Goal: Information Seeking & Learning: Understand process/instructions

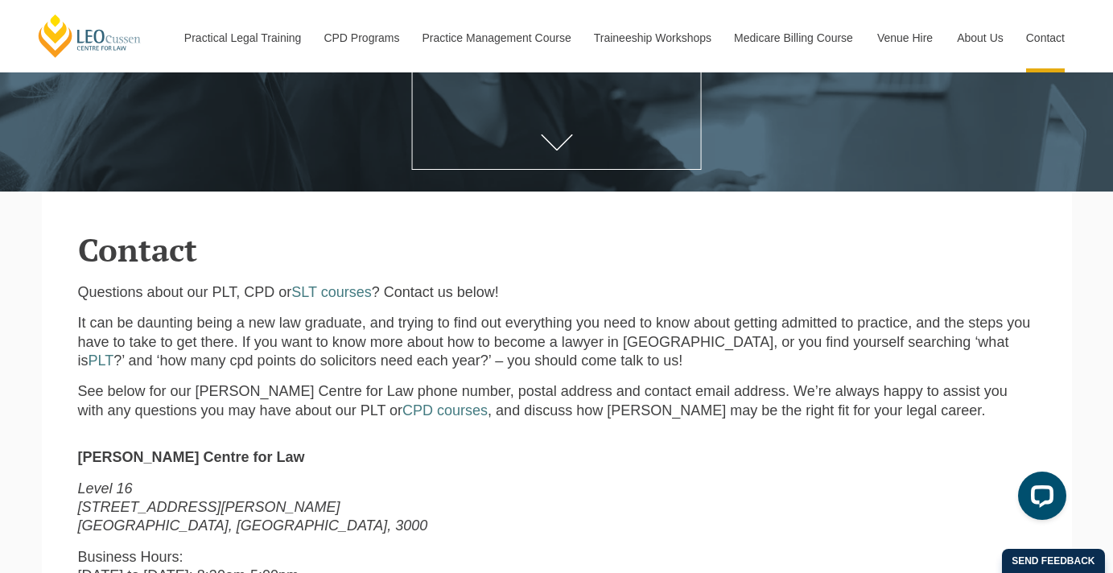
scroll to position [176, 0]
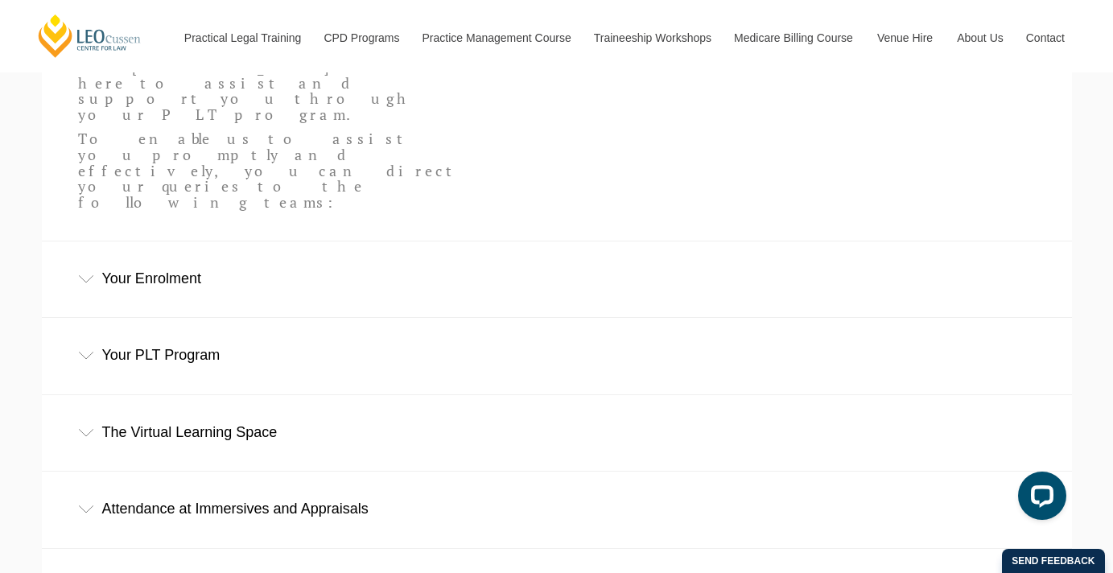
scroll to position [512, 0]
click at [109, 242] on div "Your Enrolment" at bounding box center [557, 279] width 1030 height 75
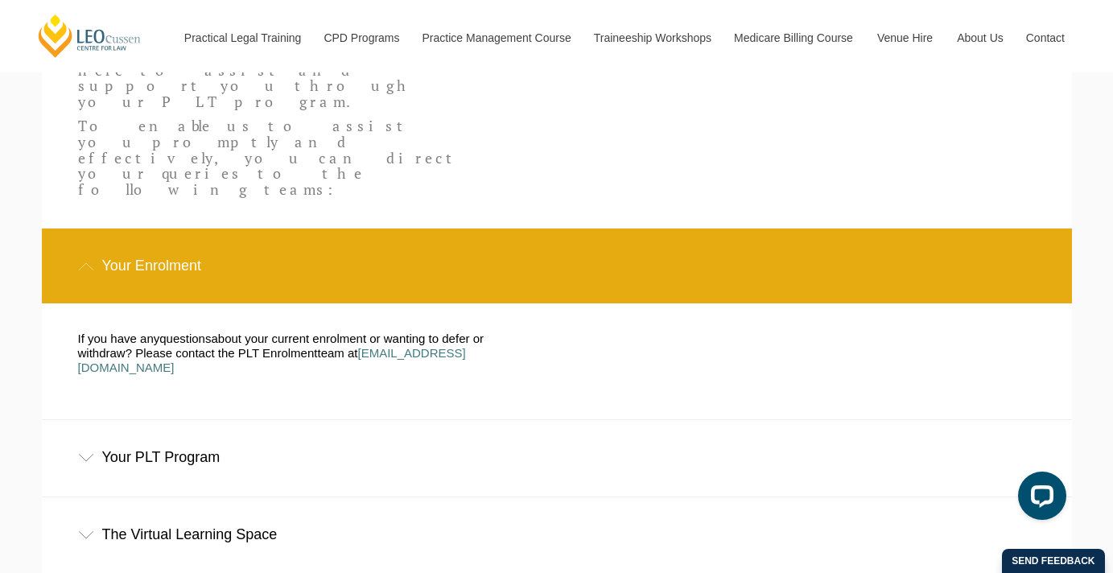
scroll to position [526, 0]
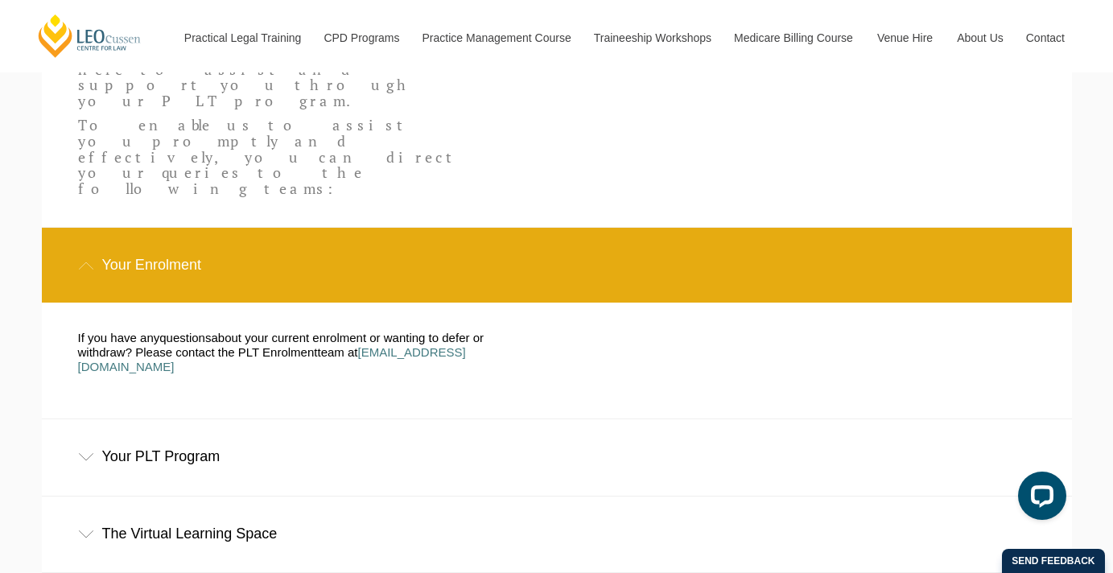
click at [118, 496] on div "The Virtual Learning Space" at bounding box center [557, 533] width 1030 height 75
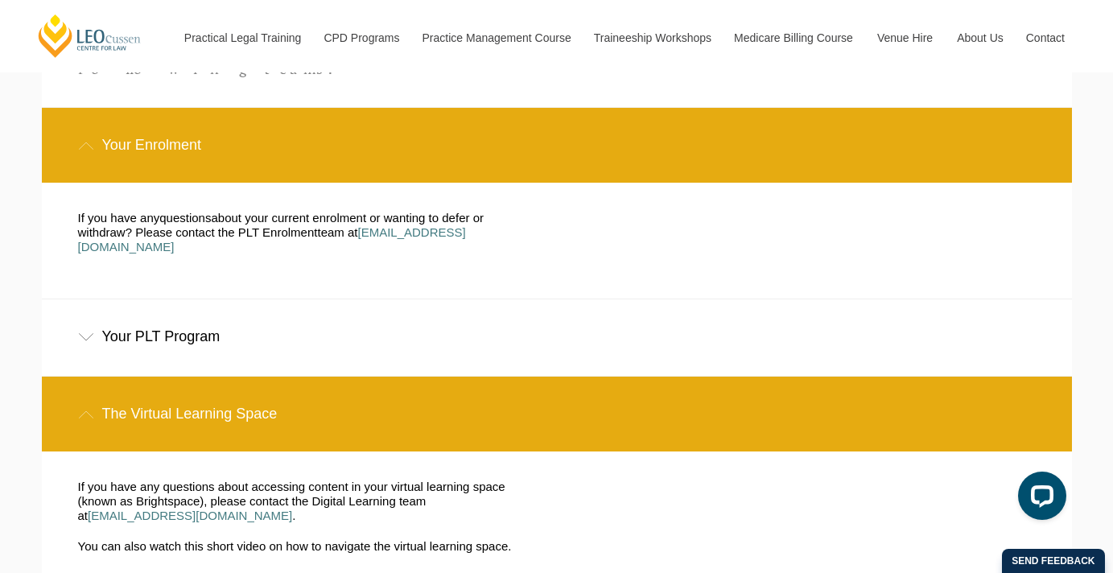
scroll to position [649, 0]
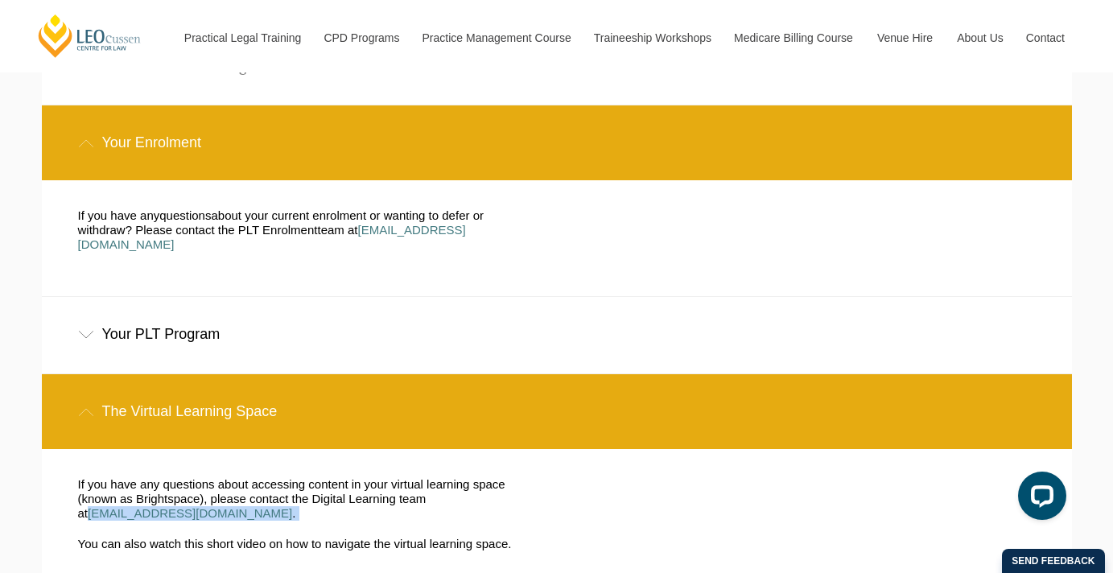
drag, startPoint x: 68, startPoint y: 422, endPoint x: 248, endPoint y: 432, distance: 180.5
copy div "[EMAIL_ADDRESS][DOMAIN_NAME] ."
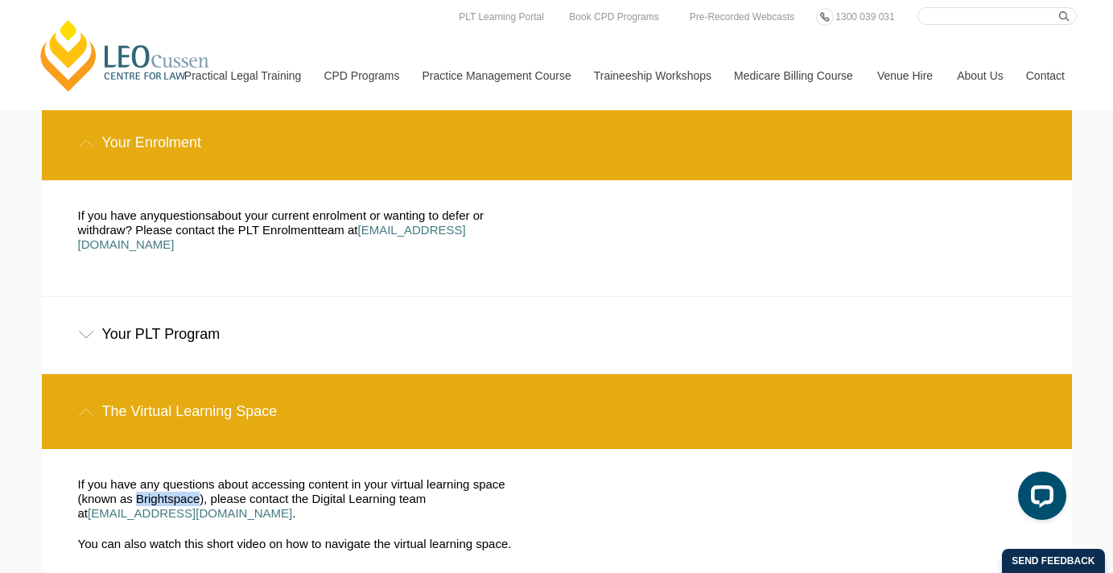
drag, startPoint x: 76, startPoint y: 406, endPoint x: 135, endPoint y: 409, distance: 59.6
copy span "Brightspace"
